Goal: Information Seeking & Learning: Learn about a topic

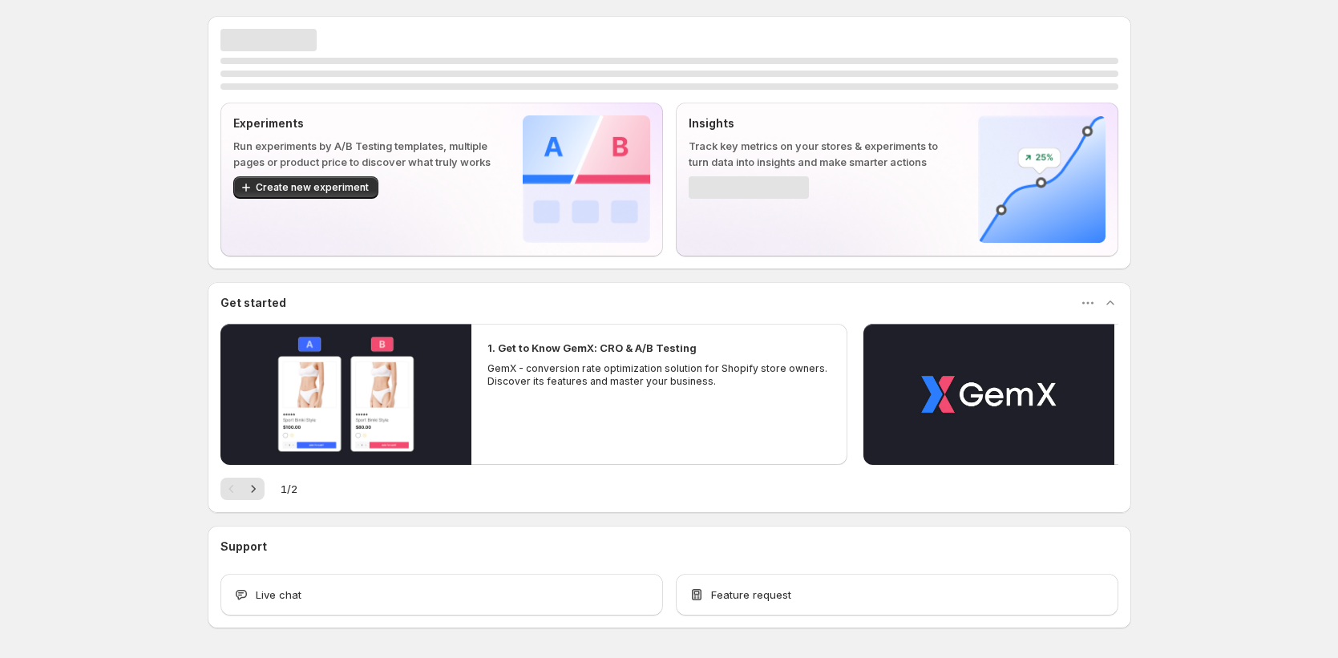
scroll to position [21, 0]
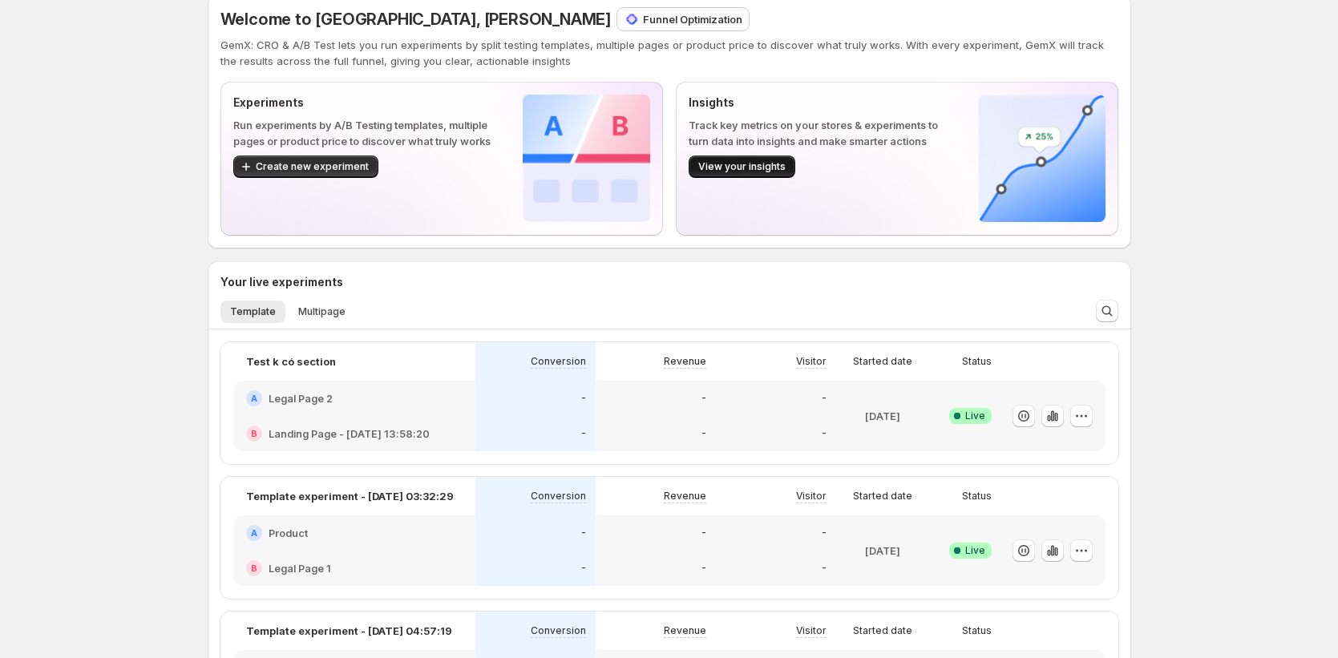
click at [783, 165] on span "View your insights" at bounding box center [741, 166] width 87 height 13
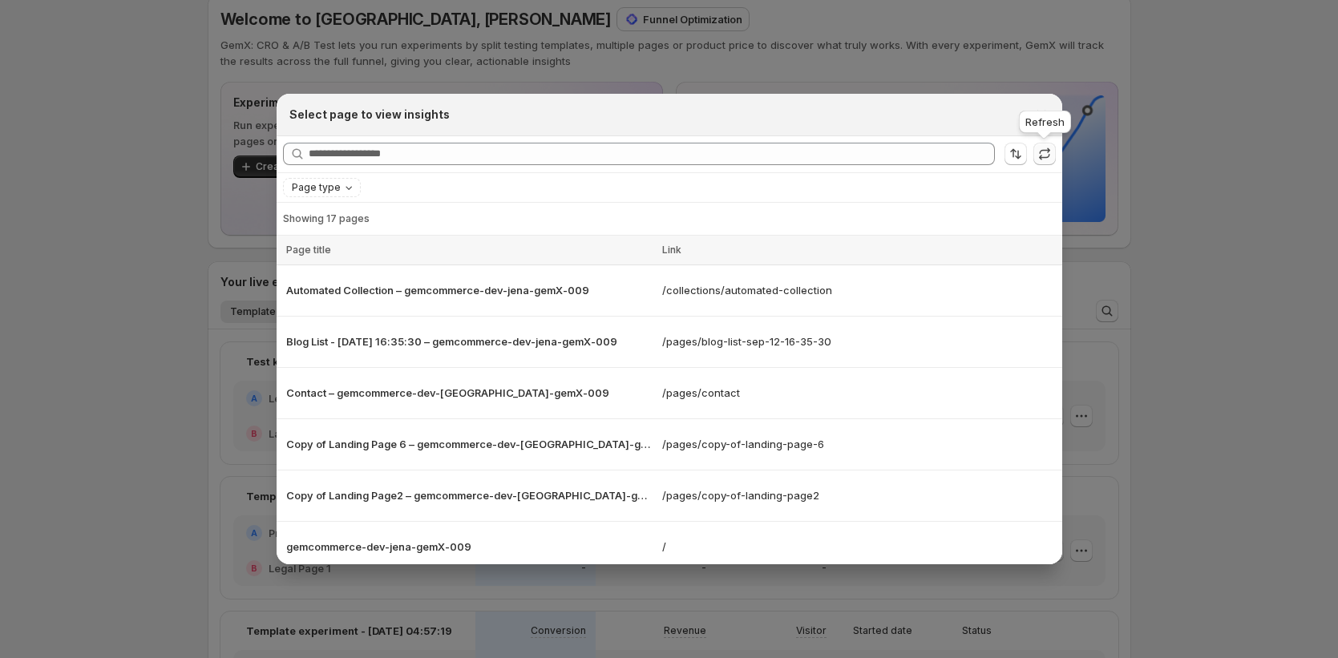
click at [1044, 156] on icon ":ru:" at bounding box center [1045, 154] width 16 height 16
drag, startPoint x: 940, startPoint y: 194, endPoint x: 954, endPoint y: 193, distance: 14.5
click at [943, 193] on div "Page type" at bounding box center [669, 187] width 773 height 19
click at [1051, 156] on icon ":ru:" at bounding box center [1045, 154] width 16 height 16
click at [1050, 156] on icon ":ru:" at bounding box center [1045, 154] width 16 height 16
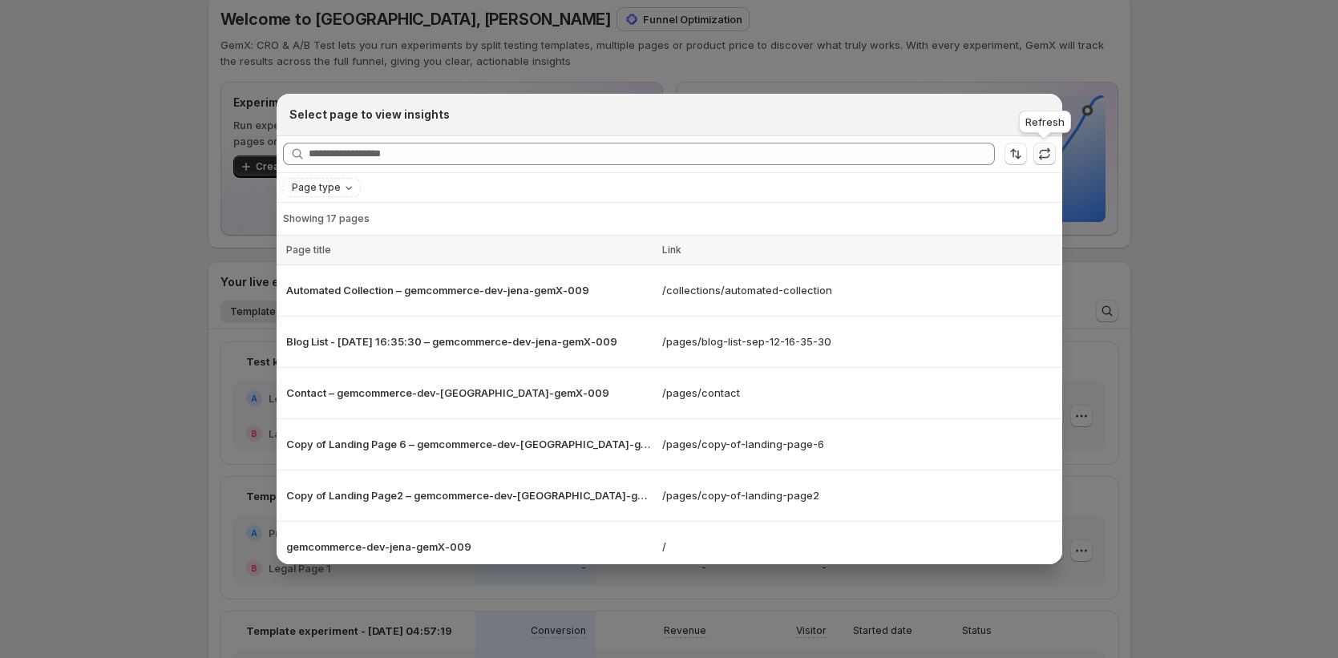
click at [1047, 157] on icon ":ru:" at bounding box center [1045, 154] width 16 height 16
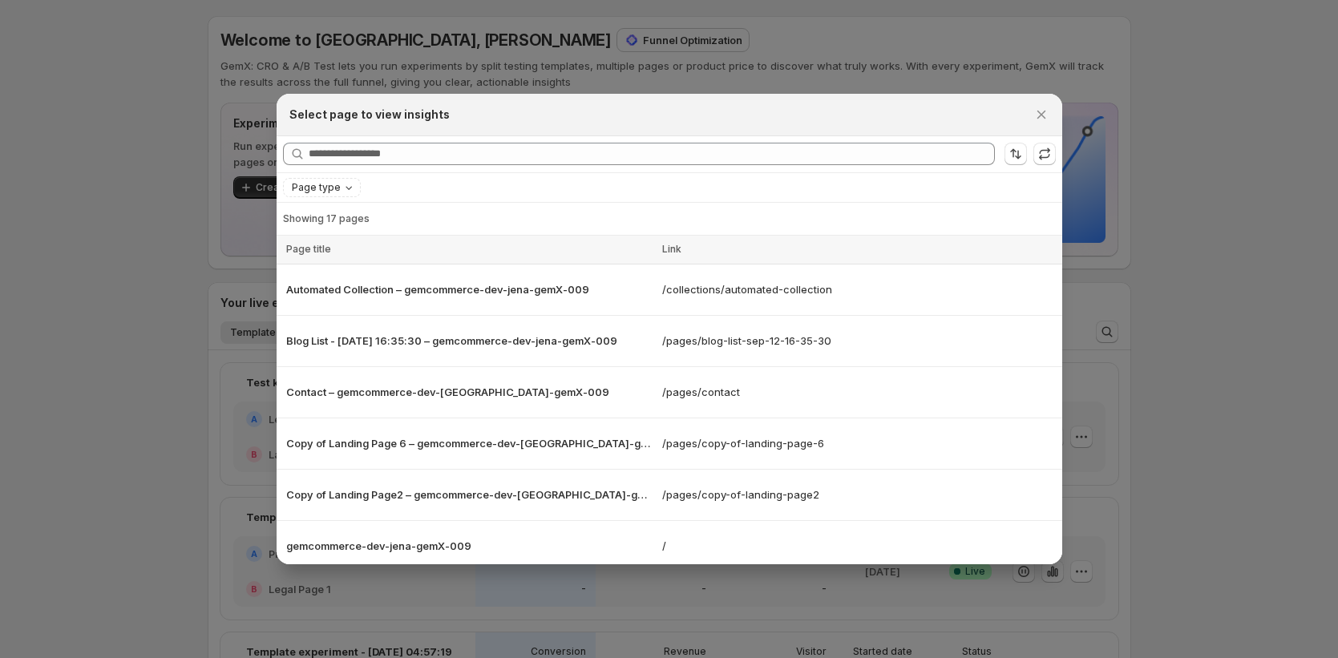
scroll to position [0, 0]
click at [403, 346] on p "Blog List - [DATE] 16:35:30 – gemcommerce-dev-jena-gemX-009" at bounding box center [469, 342] width 367 height 16
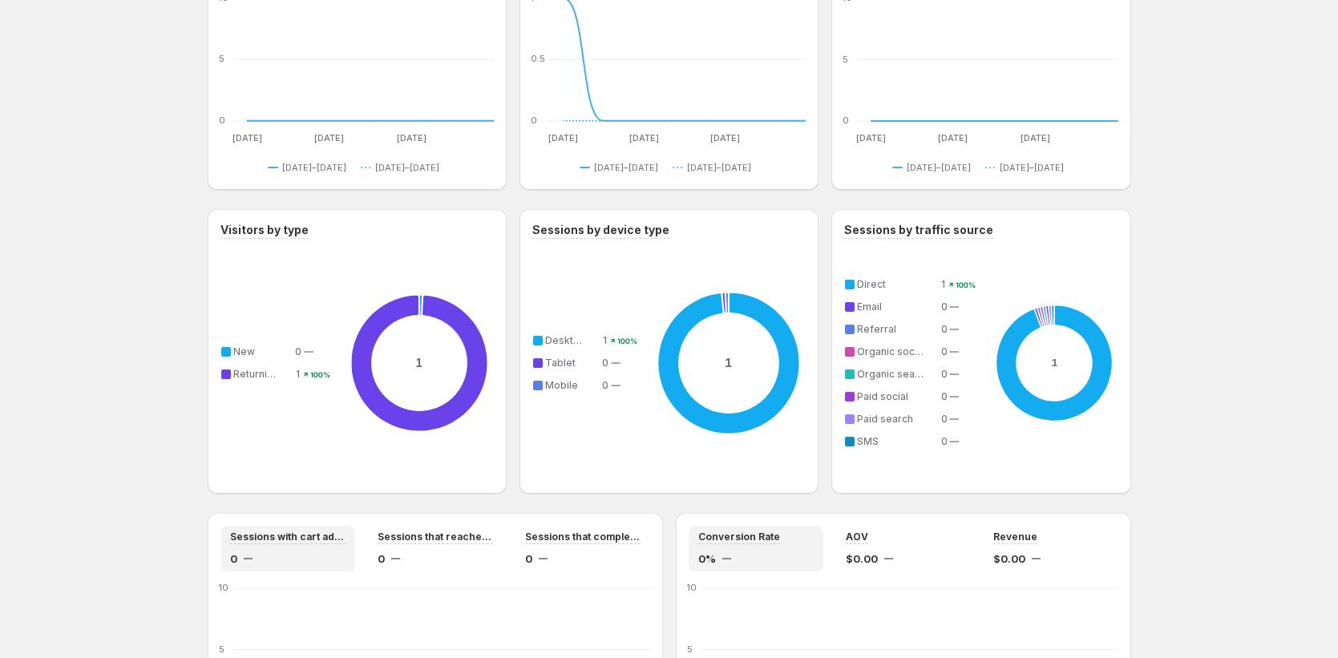
scroll to position [1370, 0]
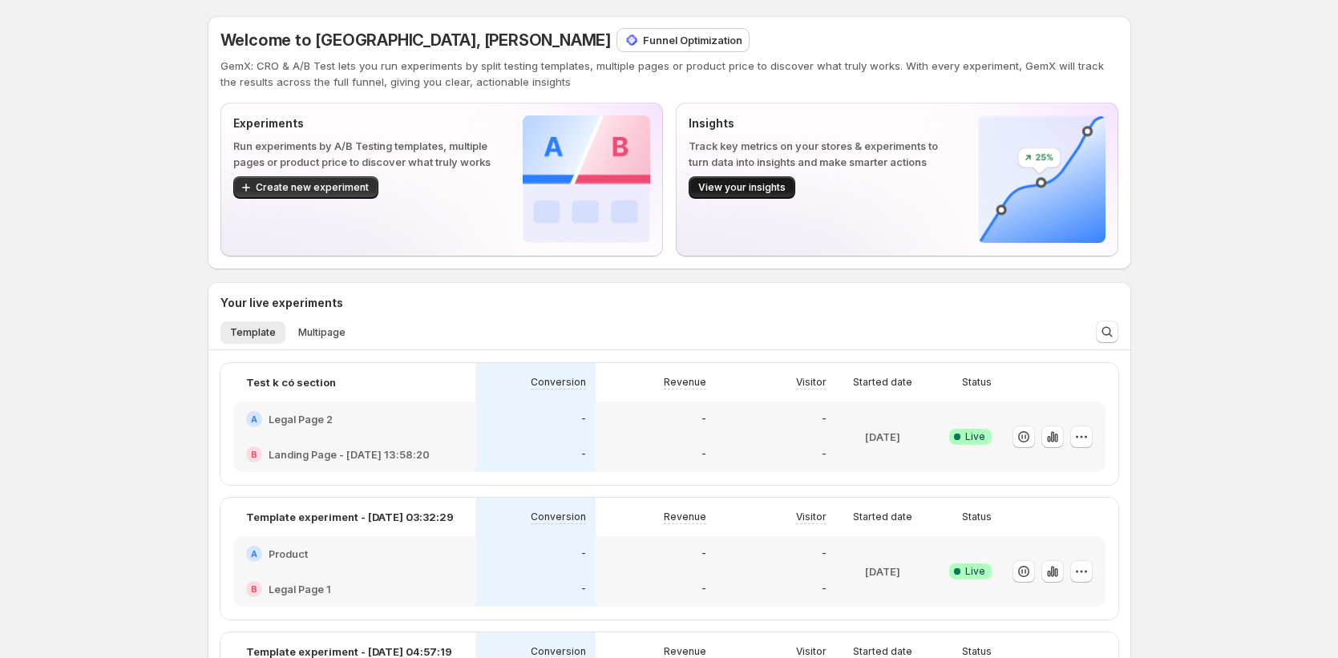
click at [742, 188] on span "View your insights" at bounding box center [741, 187] width 87 height 13
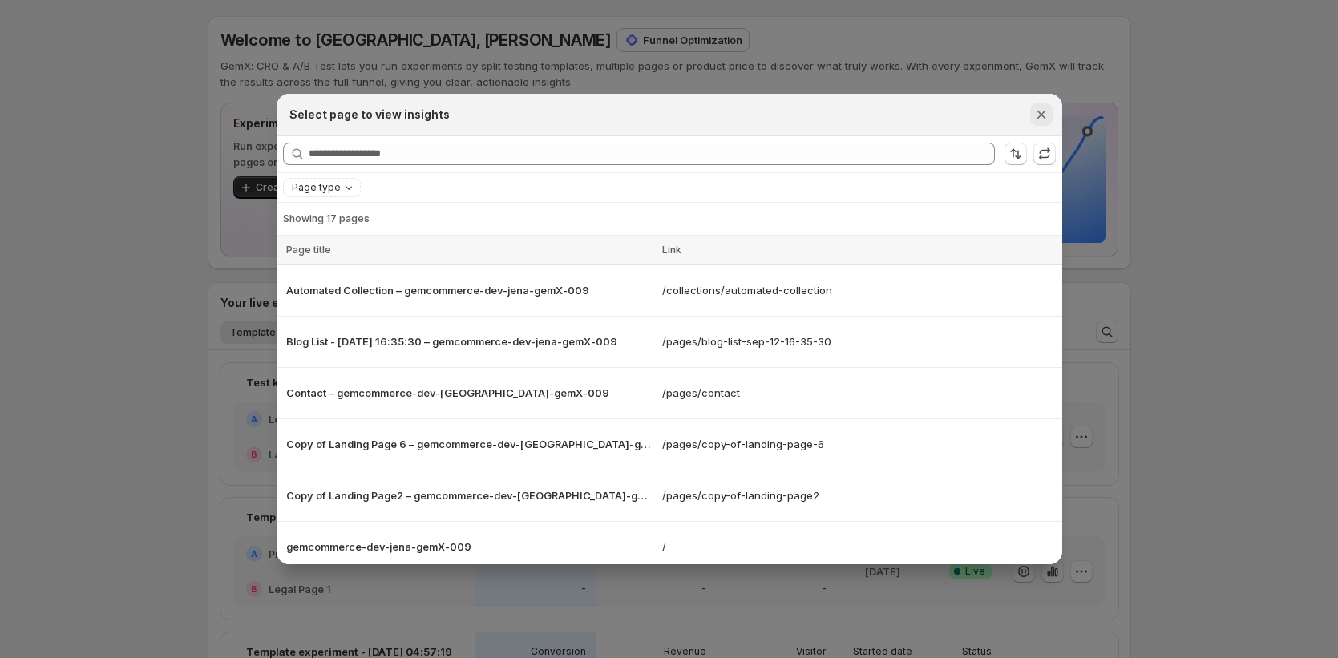
click at [1042, 115] on icon "Close" at bounding box center [1042, 115] width 16 height 16
